Goal: Transaction & Acquisition: Purchase product/service

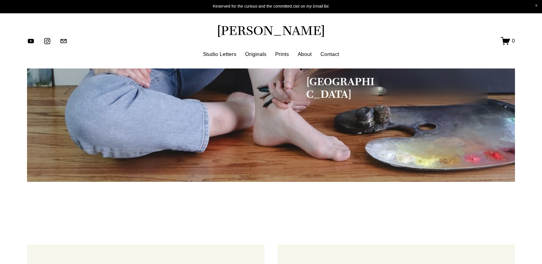
scroll to position [298, 0]
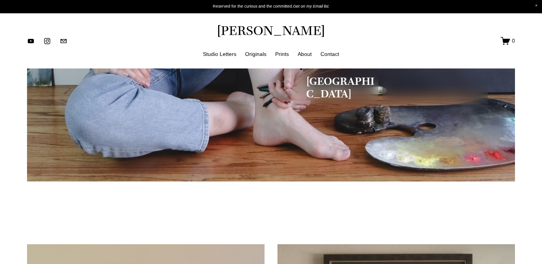
click at [250, 53] on link "Originals" at bounding box center [255, 54] width 21 height 10
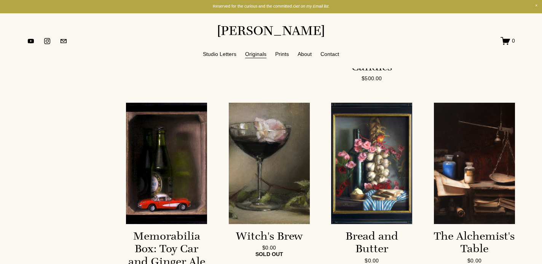
scroll to position [1439, 0]
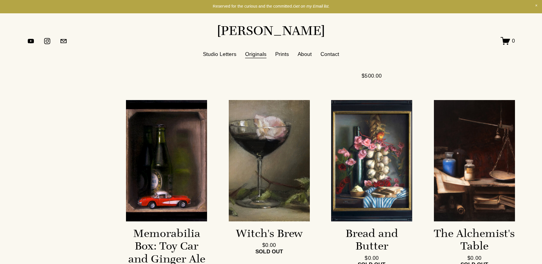
click at [150, 128] on link "Memorabilia Box: Toy Car and Ginger Ale $1,200.00" at bounding box center [166, 187] width 81 height 174
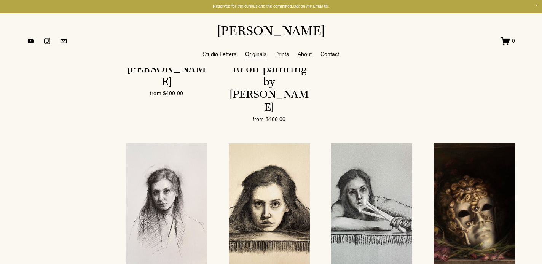
scroll to position [1204, 0]
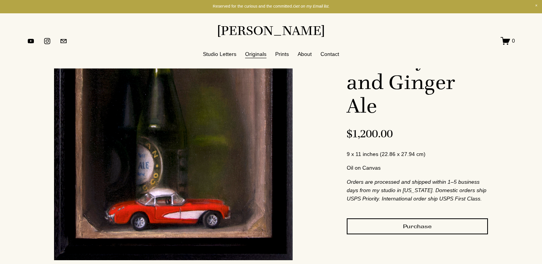
scroll to position [131, 0]
